Goal: Information Seeking & Learning: Learn about a topic

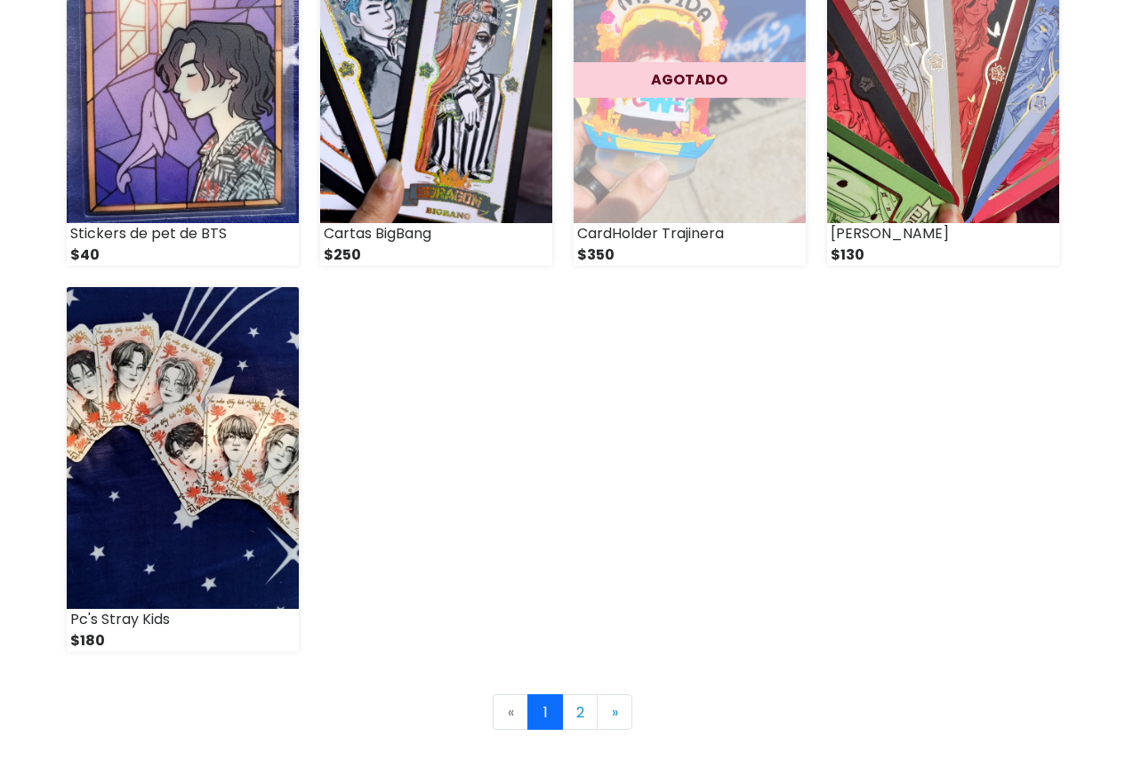
scroll to position [2318, 0]
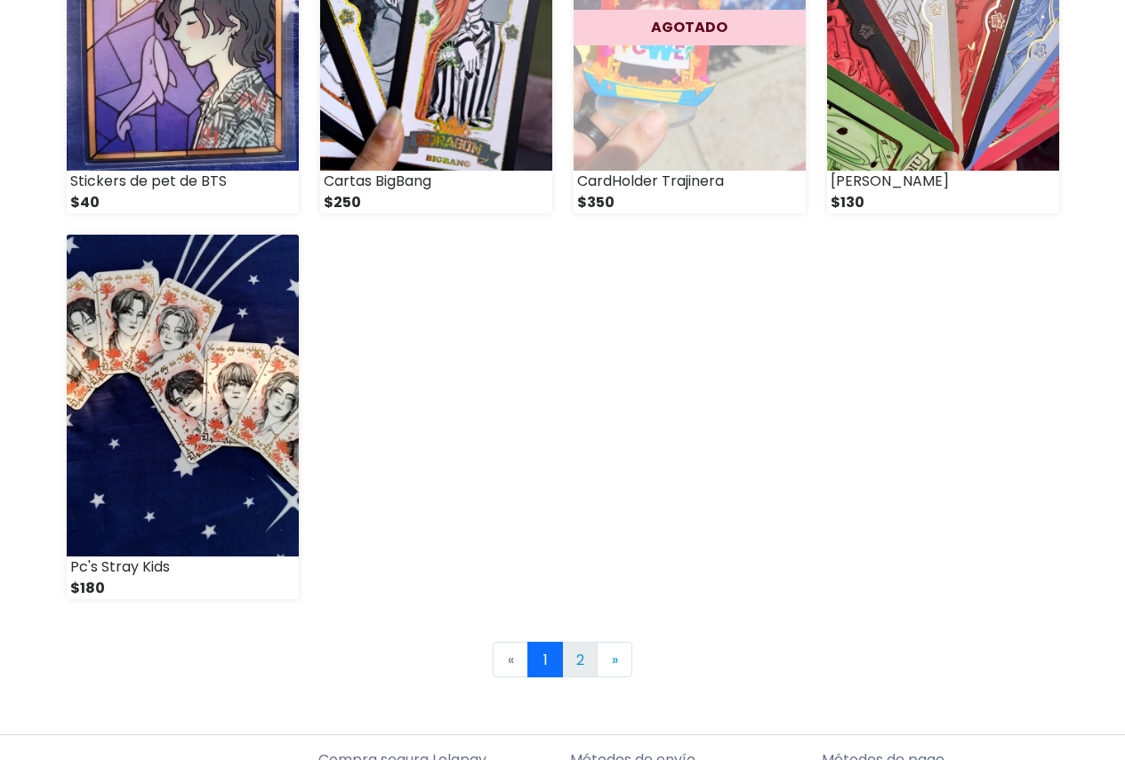
click at [570, 656] on link "2" at bounding box center [580, 660] width 36 height 36
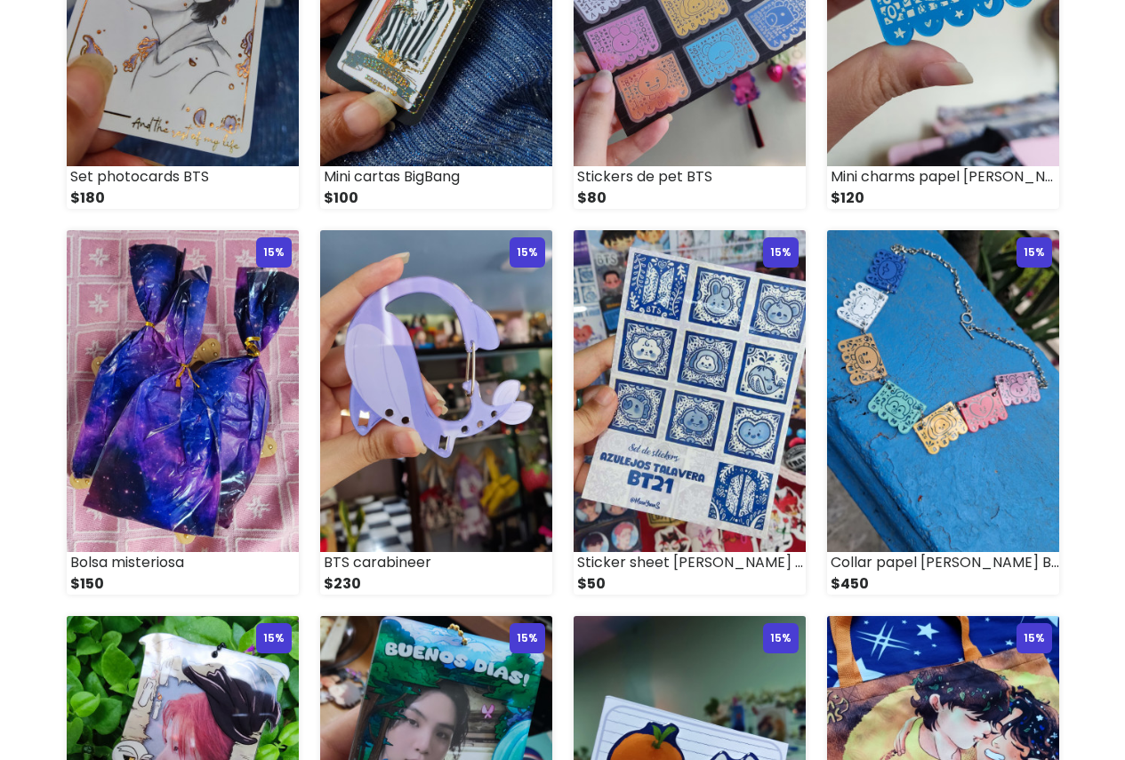
scroll to position [1123, 0]
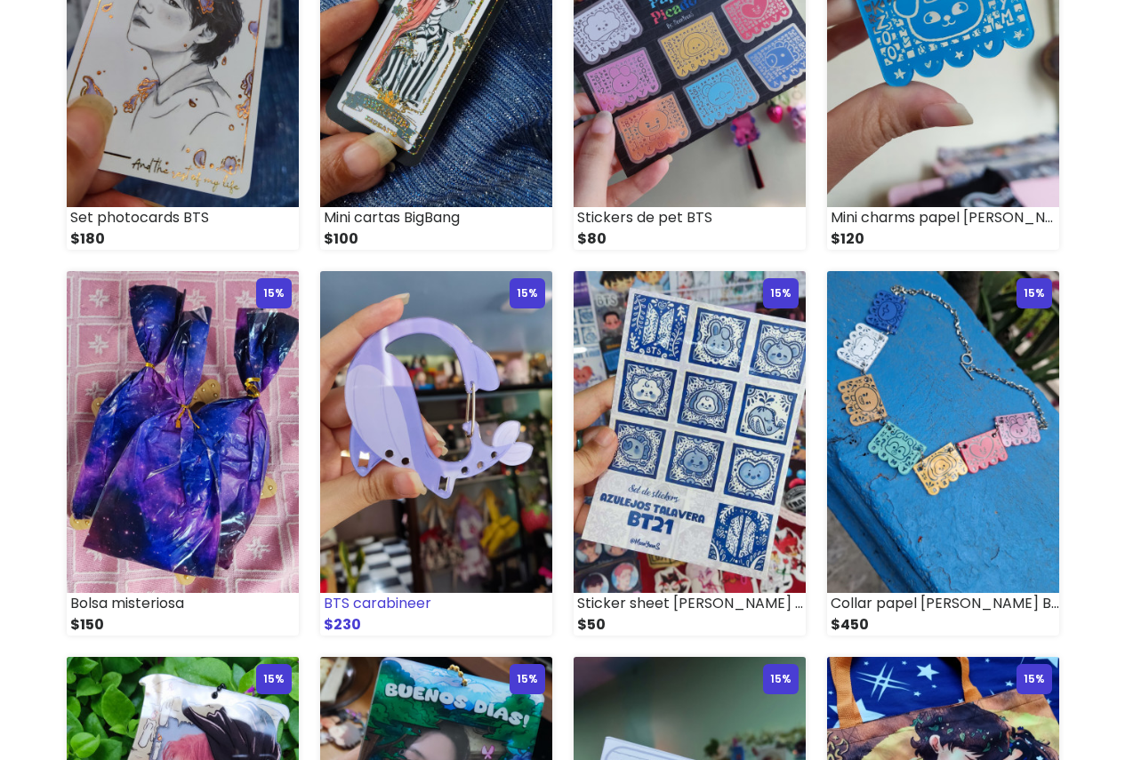
click at [428, 470] on img at bounding box center [436, 432] width 232 height 322
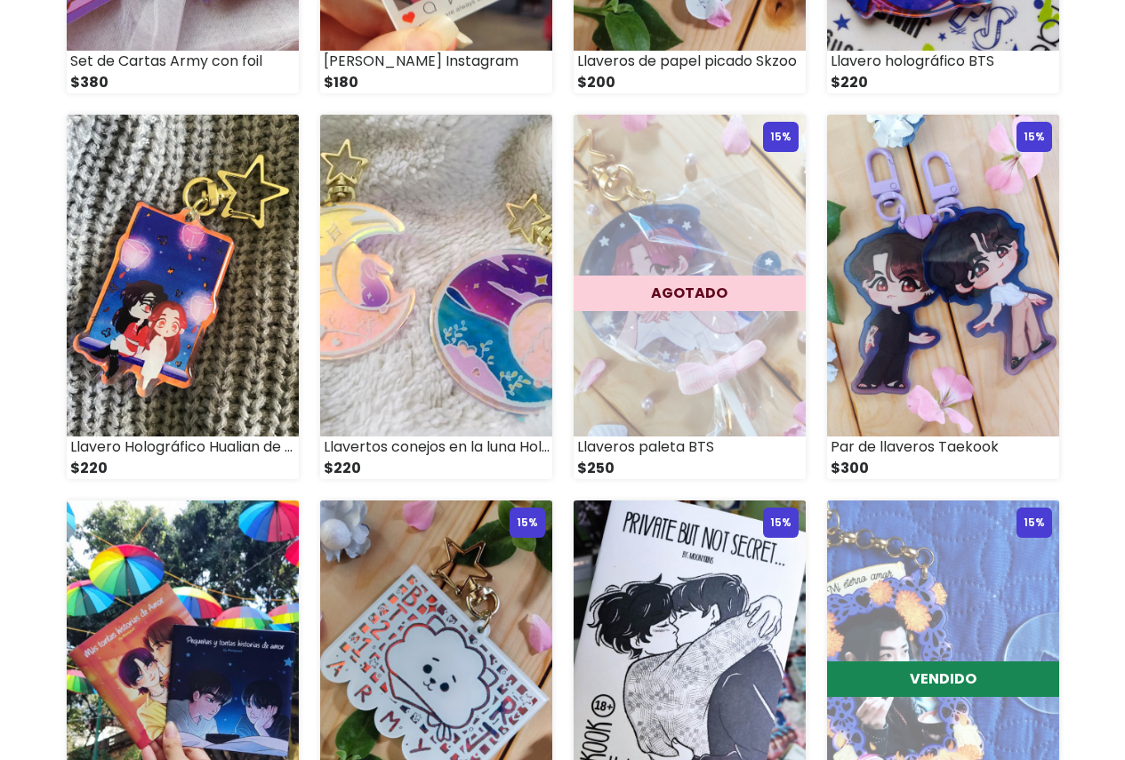
scroll to position [1334, 0]
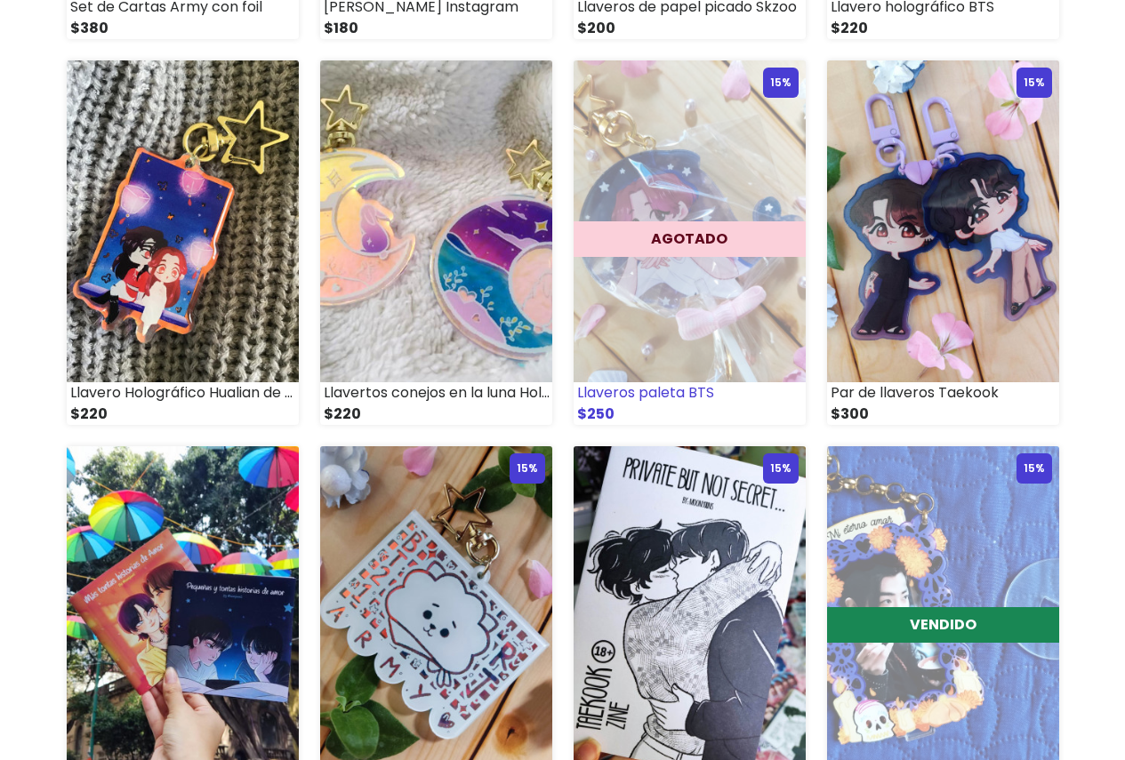
click at [708, 322] on img at bounding box center [690, 221] width 232 height 322
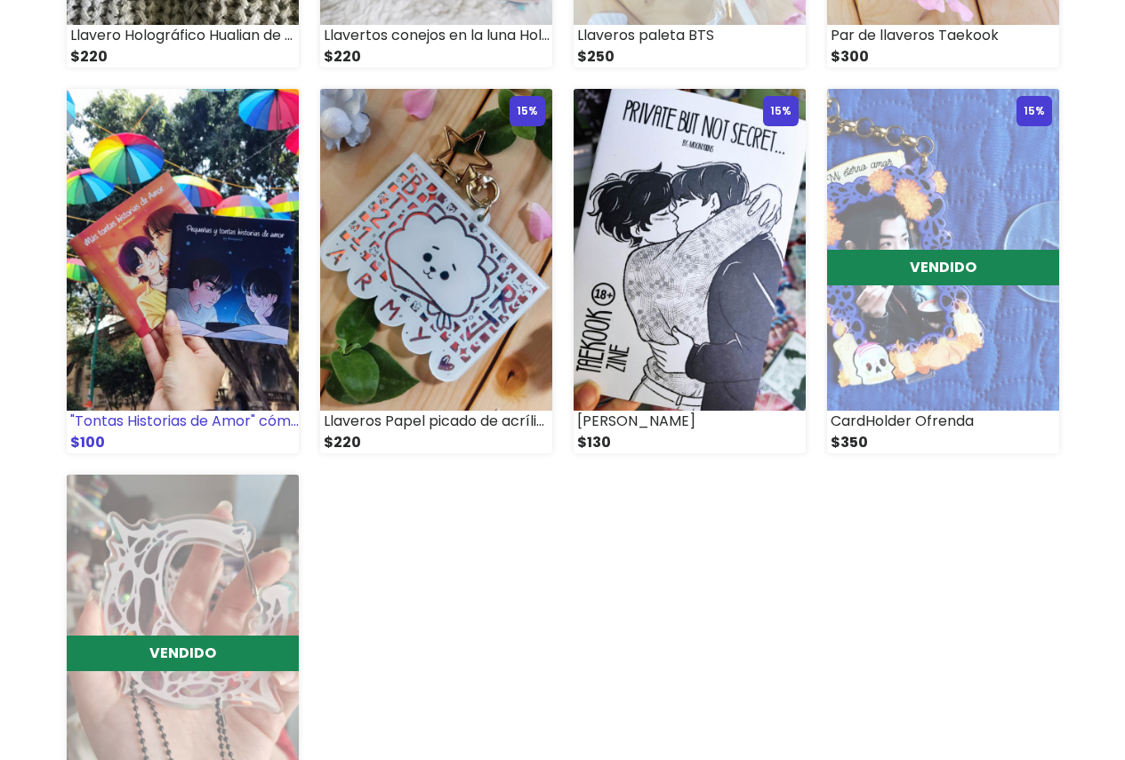
scroll to position [1690, 0]
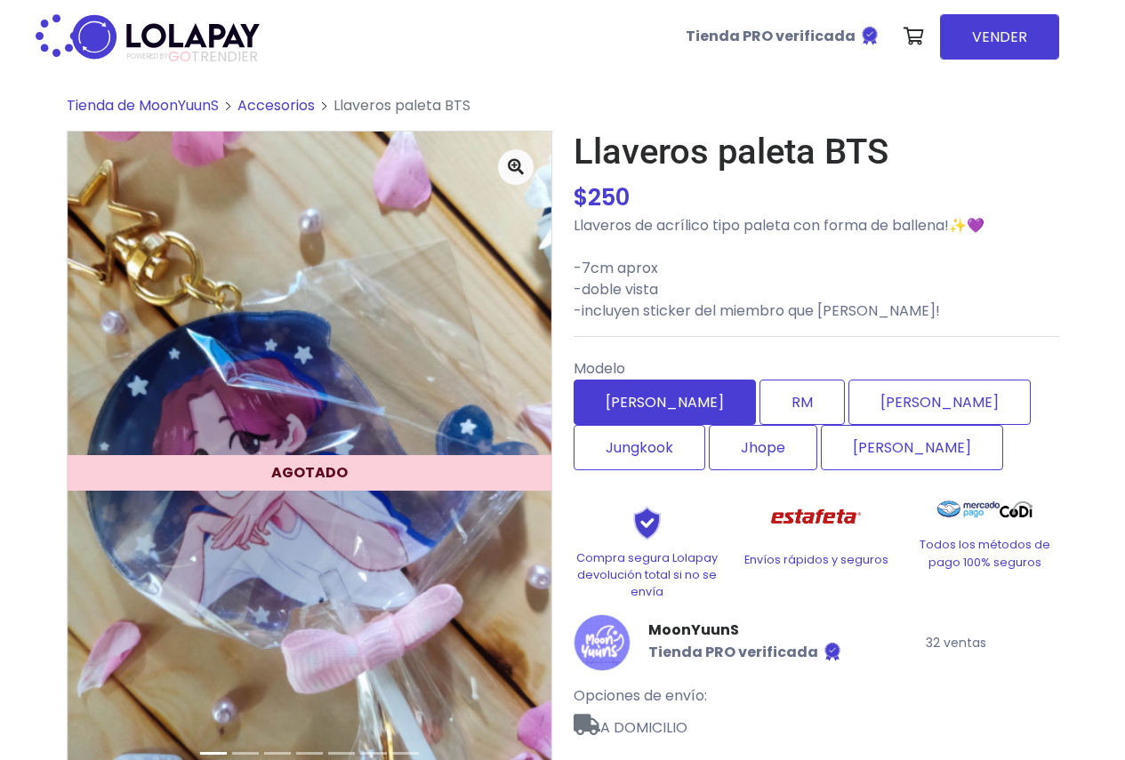
click at [617, 406] on label "Jimin" at bounding box center [665, 402] width 182 height 45
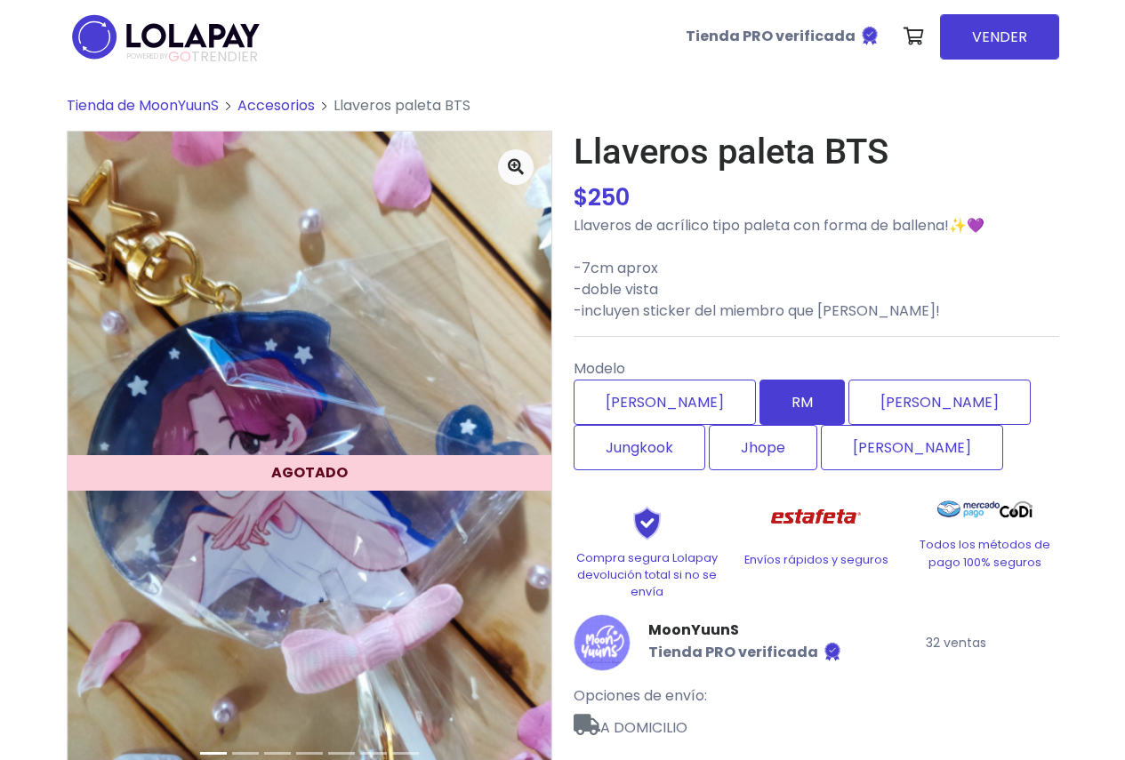
click at [760, 401] on label "RM" at bounding box center [802, 402] width 85 height 45
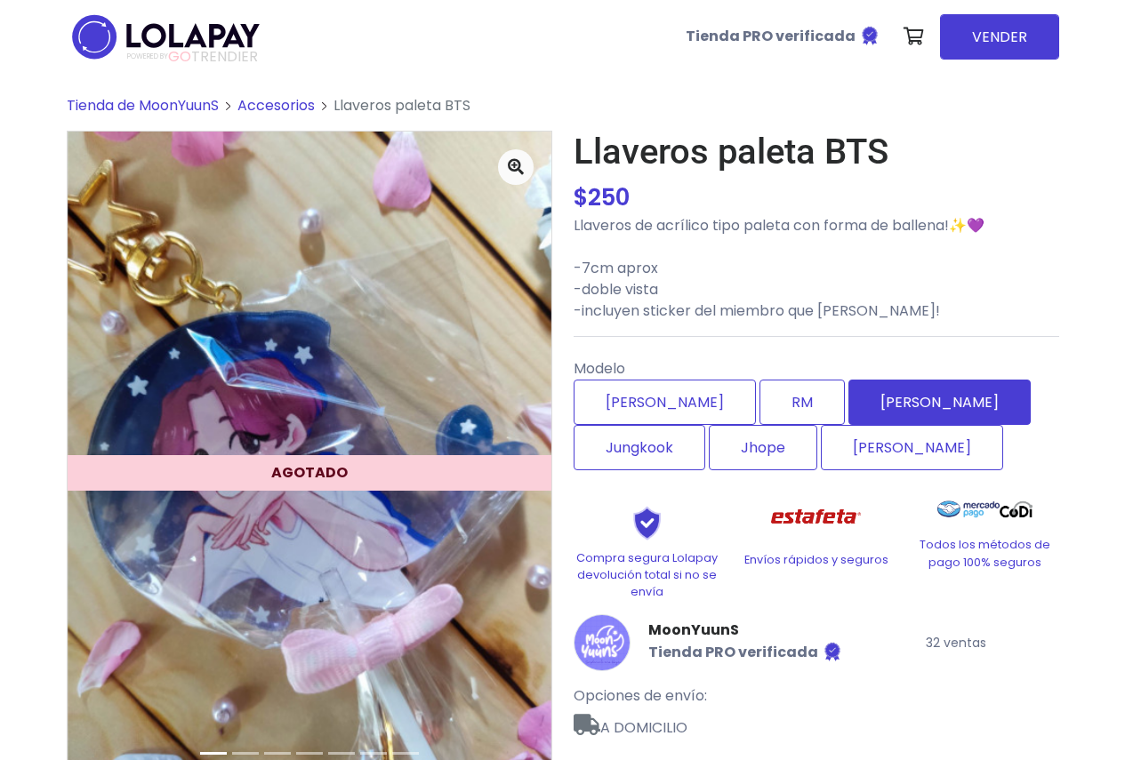
click at [849, 417] on label "Yoongi" at bounding box center [940, 402] width 182 height 45
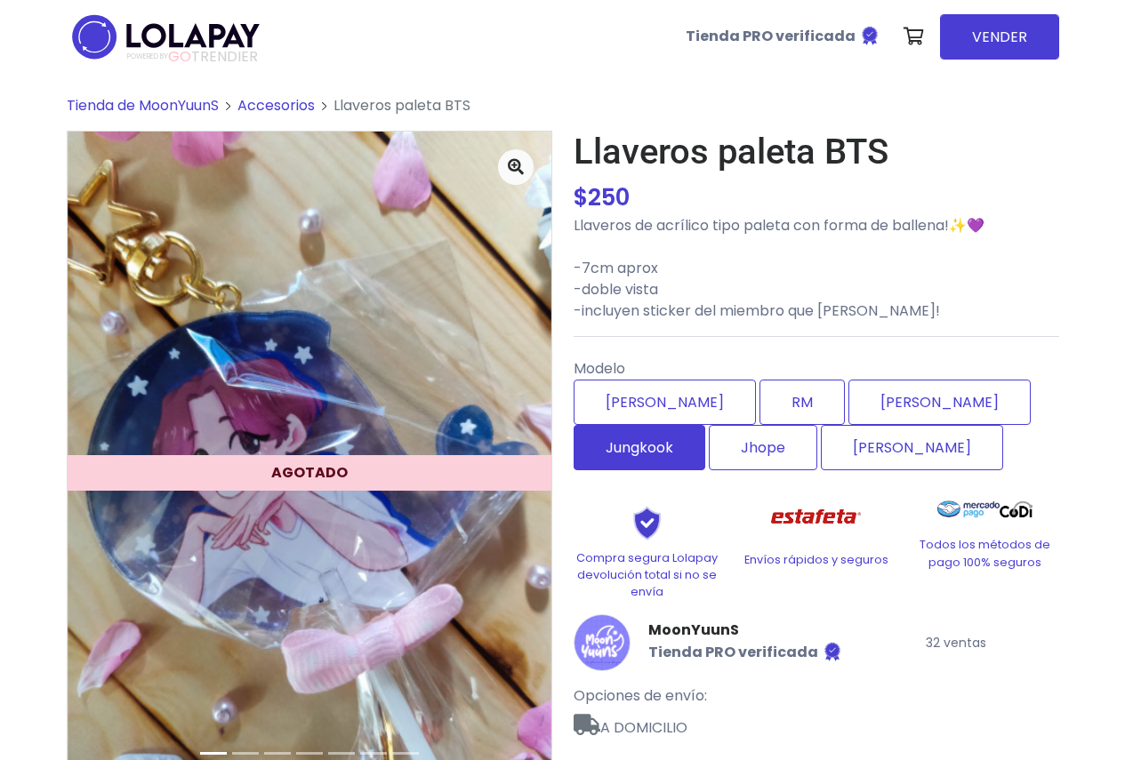
click at [705, 425] on label "Jungkook" at bounding box center [640, 447] width 132 height 45
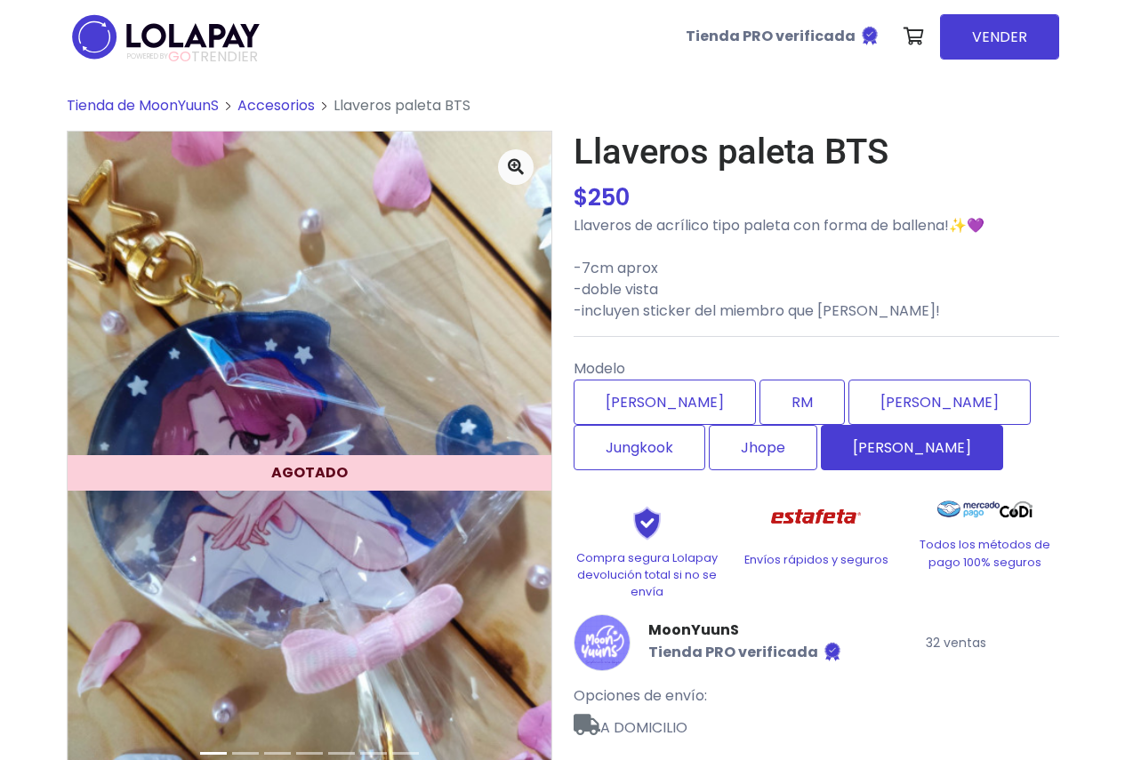
click at [821, 451] on label "Jin" at bounding box center [912, 447] width 182 height 45
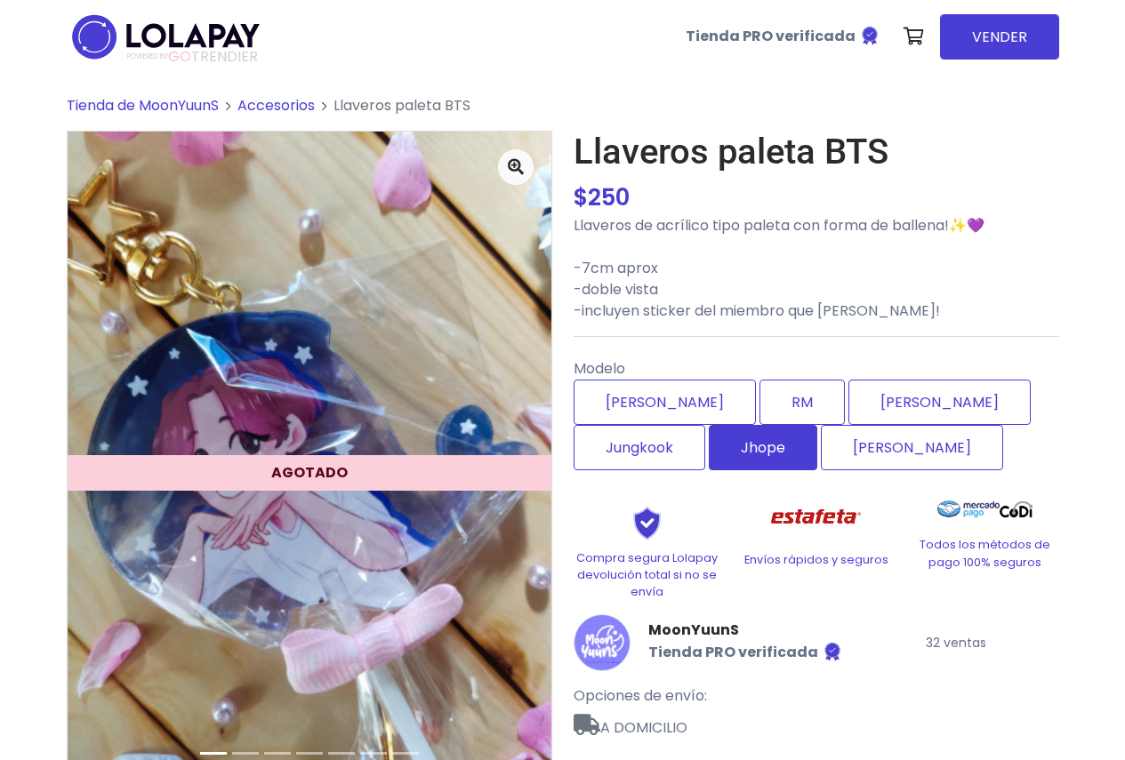
click at [709, 443] on label "Jhope" at bounding box center [763, 447] width 109 height 45
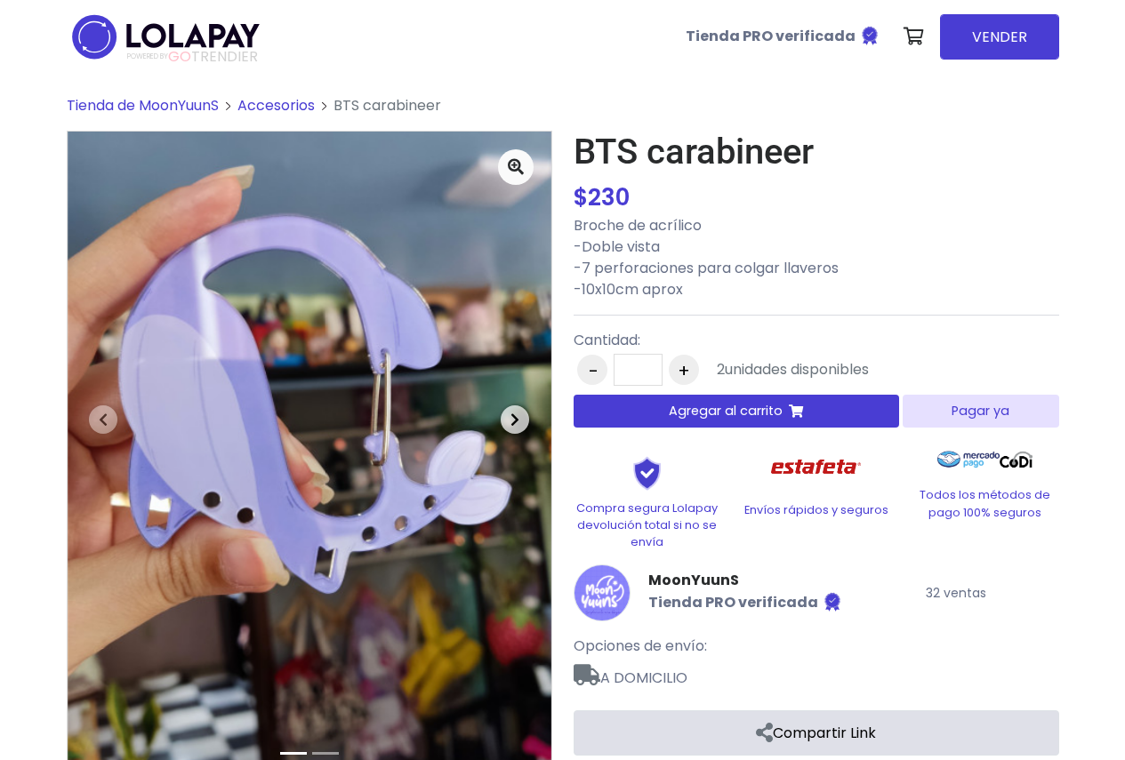
click at [521, 419] on span "button" at bounding box center [515, 420] width 28 height 28
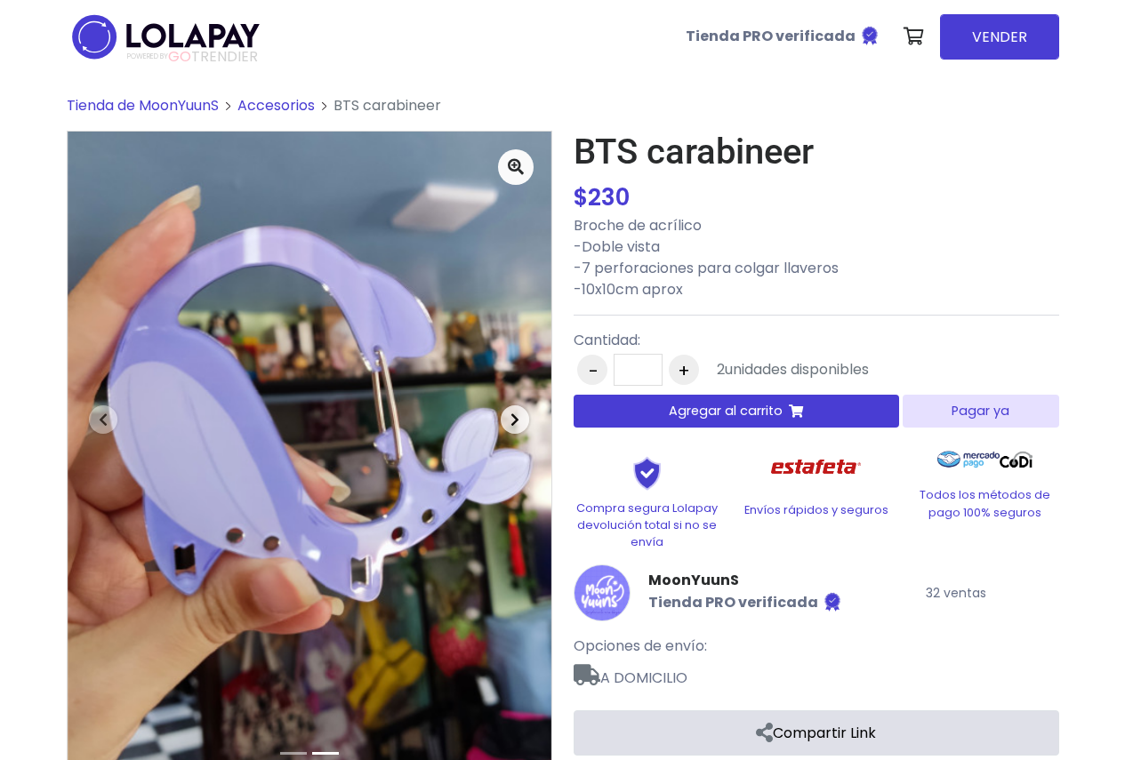
click at [521, 419] on span "button" at bounding box center [515, 420] width 28 height 28
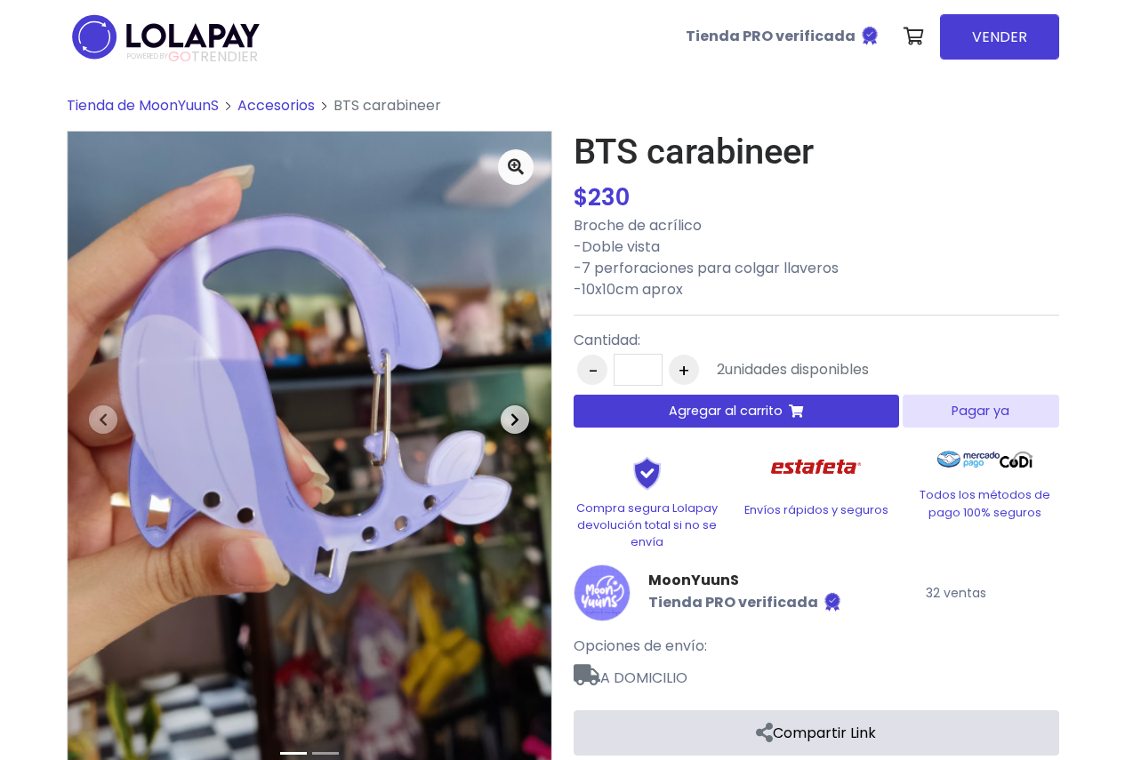
click at [521, 419] on span "button" at bounding box center [515, 420] width 28 height 28
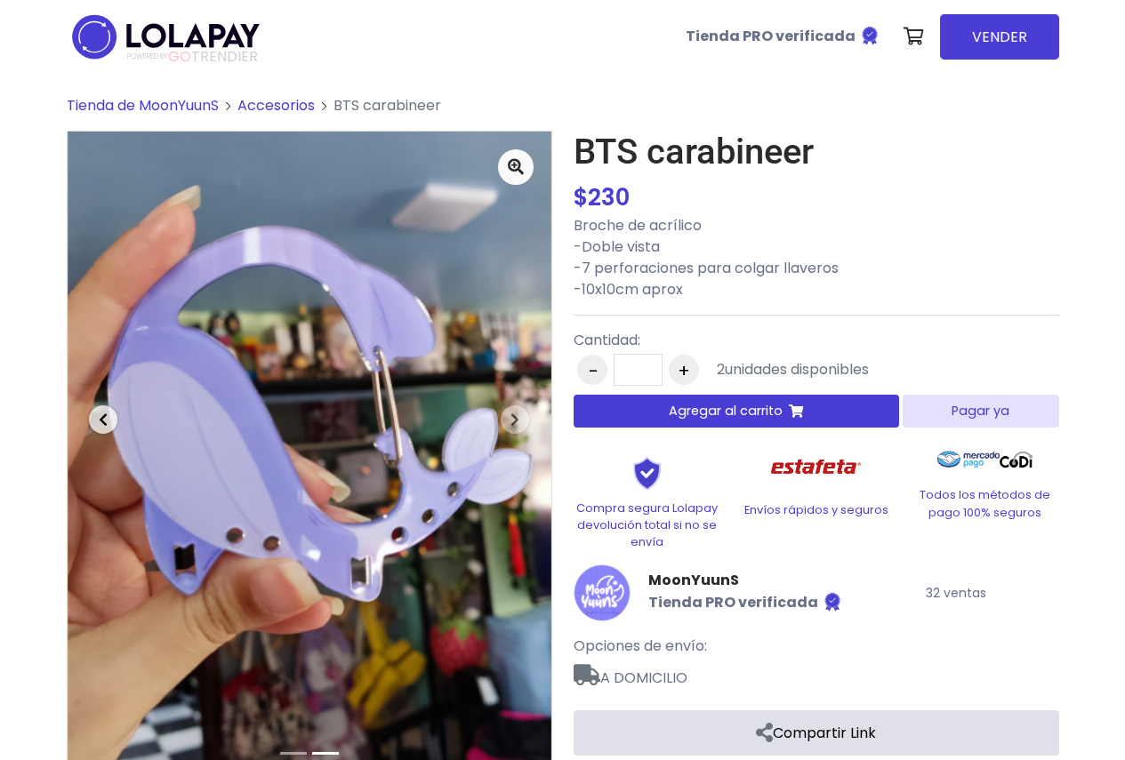
click at [94, 424] on span "button" at bounding box center [103, 420] width 28 height 28
click at [516, 431] on span "button" at bounding box center [515, 420] width 28 height 28
